Goal: Task Accomplishment & Management: Use online tool/utility

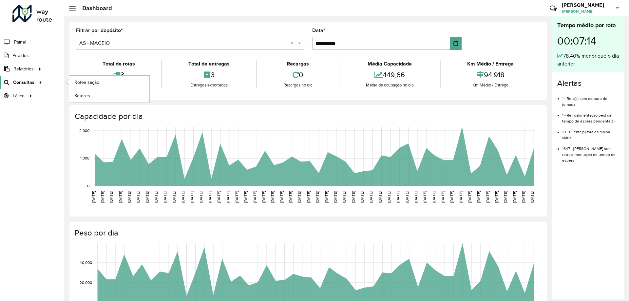
click at [33, 78] on link "Consultas" at bounding box center [22, 82] width 44 height 13
click at [101, 85] on link "Roteirização" at bounding box center [109, 82] width 80 height 13
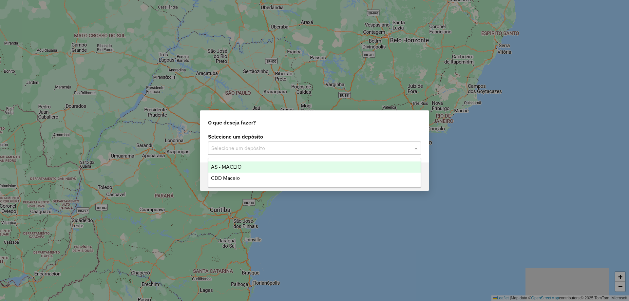
click at [303, 150] on input "text" at bounding box center [307, 149] width 193 height 8
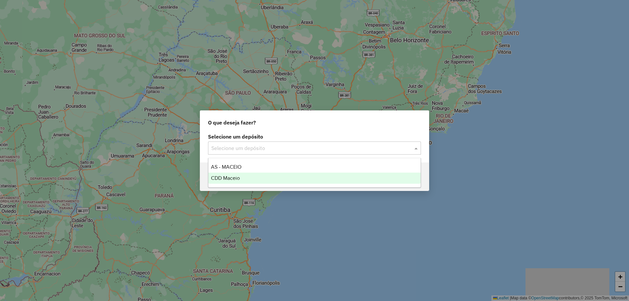
click at [269, 176] on div "CDD Maceio" at bounding box center [314, 178] width 212 height 11
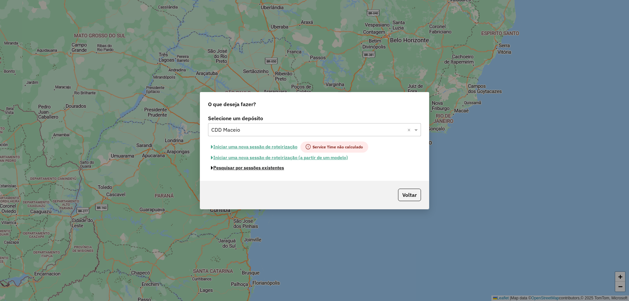
click at [270, 169] on button "Pesquisar por sessões existentes" at bounding box center [247, 168] width 79 height 10
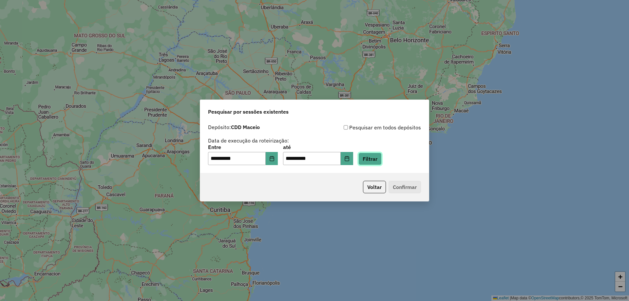
click at [381, 161] on button "Filtrar" at bounding box center [370, 159] width 23 height 12
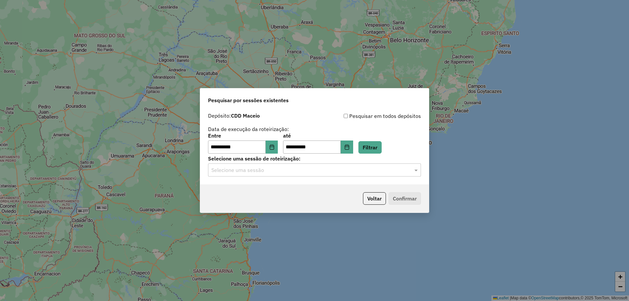
click at [299, 173] on input "text" at bounding box center [307, 171] width 193 height 8
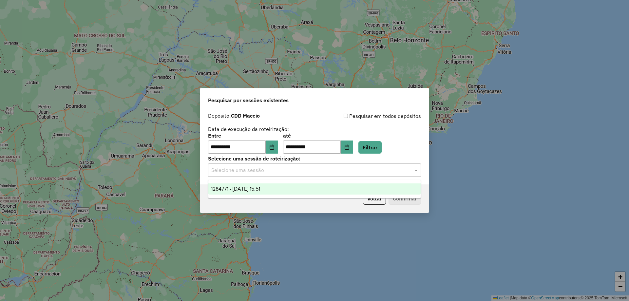
click at [260, 187] on span "1284771 - [DATE] 15:51" at bounding box center [235, 189] width 49 height 6
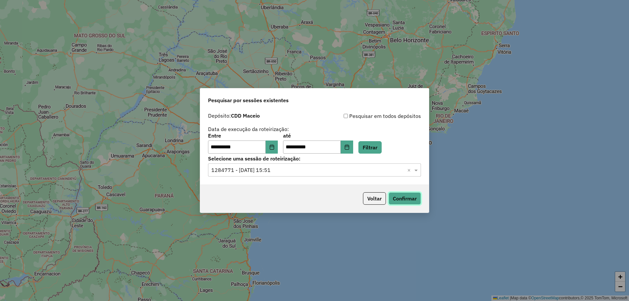
click at [404, 199] on button "Confirmar" at bounding box center [405, 198] width 32 height 12
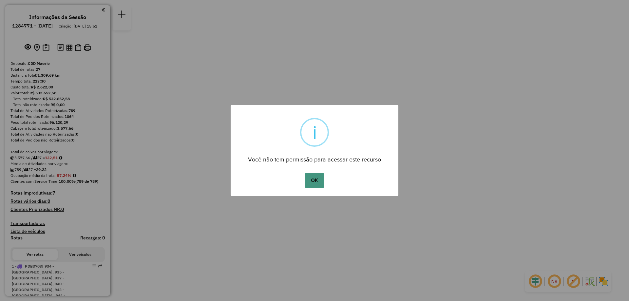
click at [310, 180] on button "OK" at bounding box center [314, 180] width 19 height 15
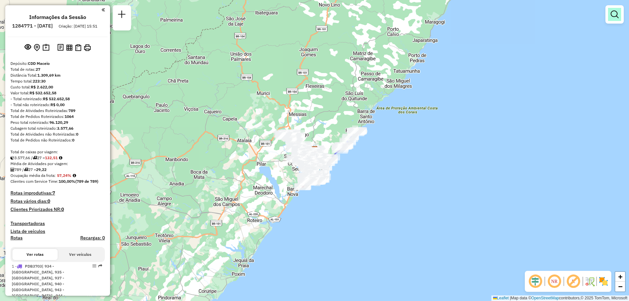
click at [616, 18] on link at bounding box center [614, 14] width 13 height 13
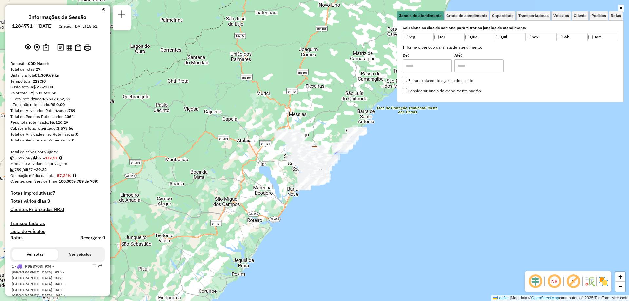
click at [623, 9] on link at bounding box center [621, 8] width 6 height 7
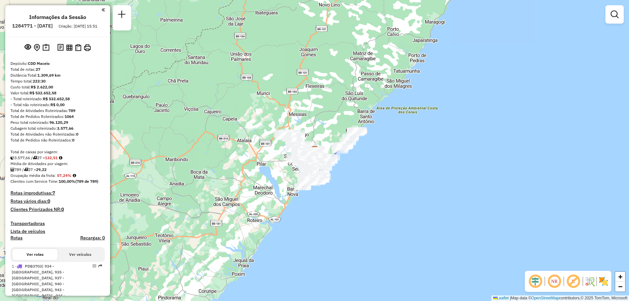
scroll to position [667, 0]
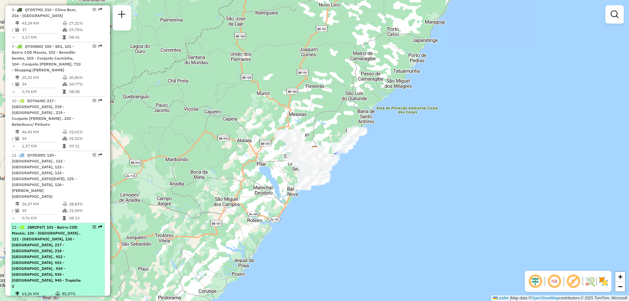
click at [67, 225] on span "| 101 - Bairro CDD Maceio, 120 - Ouro Preto , 121 - Barro duro, 130 - Village C…" at bounding box center [46, 257] width 69 height 64
select select "**********"
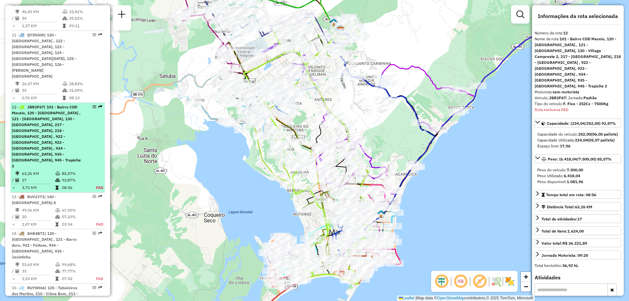
scroll to position [808, 0]
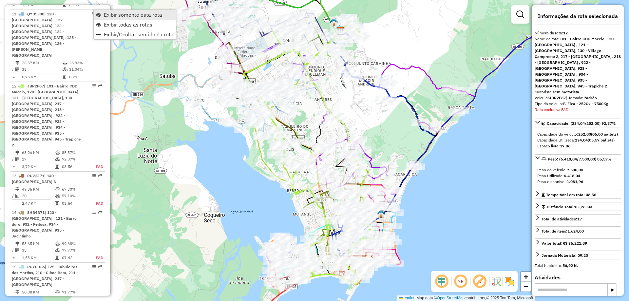
click at [103, 15] on link "Exibir somente esta rota" at bounding box center [135, 15] width 82 height 10
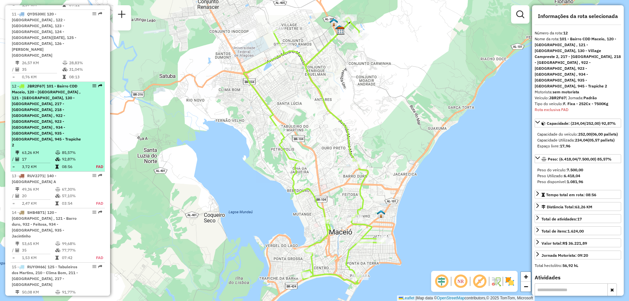
click at [79, 83] on div "12 - JBR2F67 | 101 - Bairro CDD Maceio, 120 - Ouro Preto , 121 - Barro duro, 13…" at bounding box center [46, 115] width 69 height 65
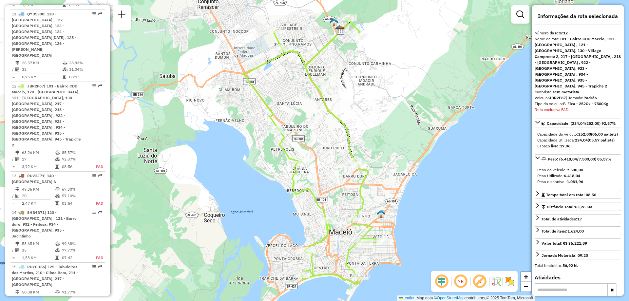
click at [457, 281] on em at bounding box center [461, 282] width 16 height 16
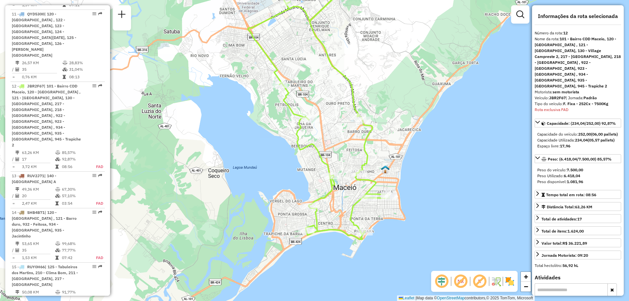
drag, startPoint x: 364, startPoint y: 153, endPoint x: 368, endPoint y: 109, distance: 44.5
click at [368, 109] on div "Janela de atendimento Grade de atendimento Capacidade Transportadoras Veículos …" at bounding box center [314, 150] width 629 height 301
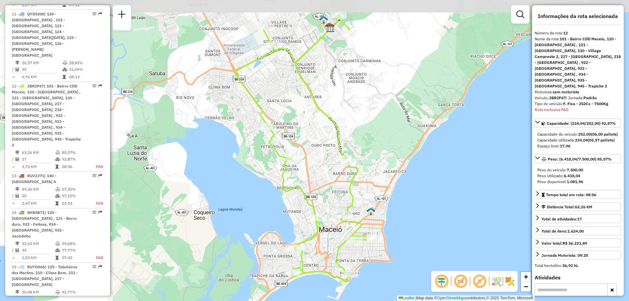
drag, startPoint x: 372, startPoint y: 72, endPoint x: 378, endPoint y: 102, distance: 30.7
click at [378, 102] on div "Janela de atendimento Grade de atendimento Capacidade Transportadoras Veículos …" at bounding box center [314, 150] width 629 height 301
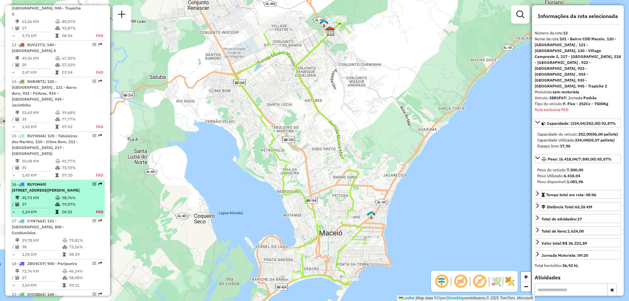
scroll to position [1005, 0]
